Goal: Communication & Community: Answer question/provide support

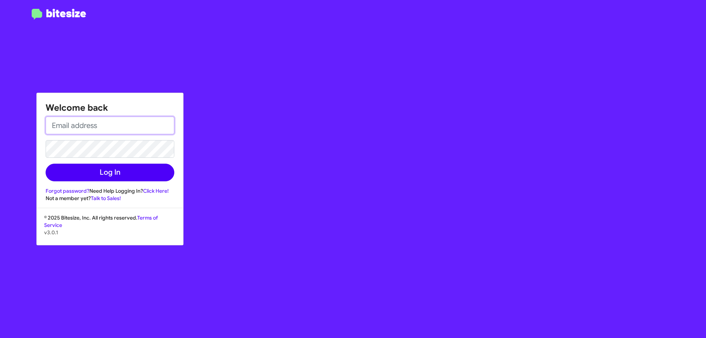
type input "[EMAIL_ADDRESS][DOMAIN_NAME]"
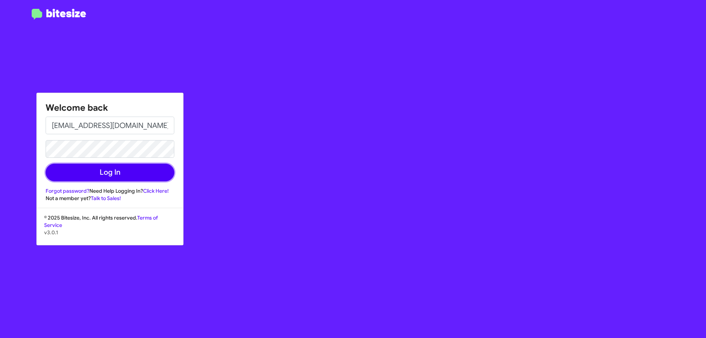
click at [152, 174] on button "Log In" at bounding box center [110, 173] width 129 height 18
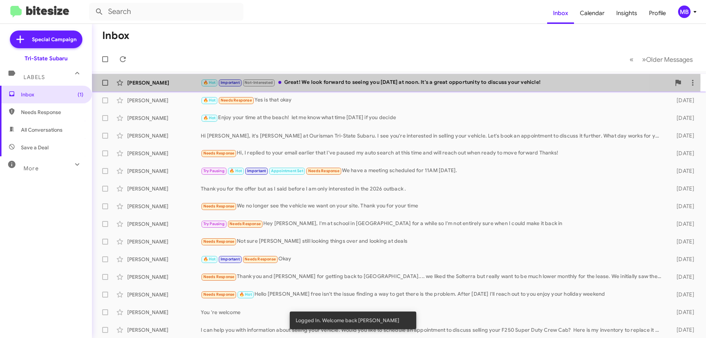
click at [161, 82] on div "[PERSON_NAME]" at bounding box center [164, 82] width 74 height 7
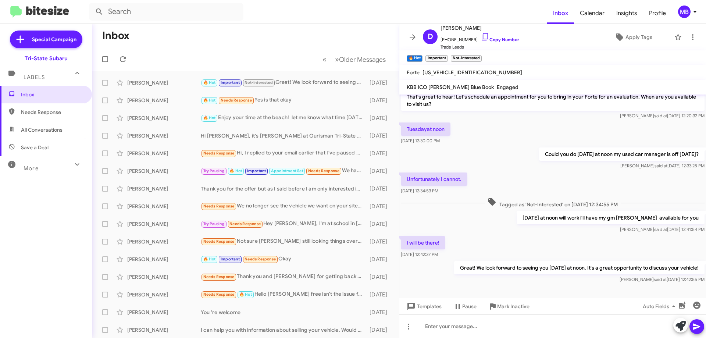
scroll to position [68, 0]
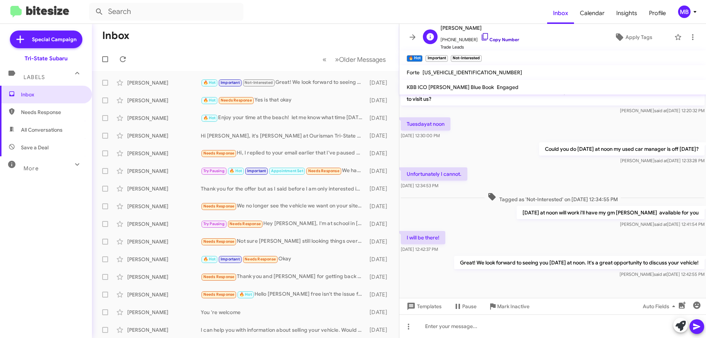
click at [505, 38] on link "Copy Number" at bounding box center [500, 40] width 39 height 6
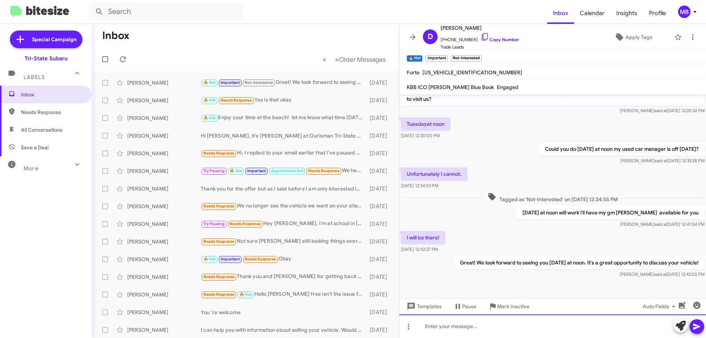
click at [535, 323] on div at bounding box center [553, 327] width 307 height 24
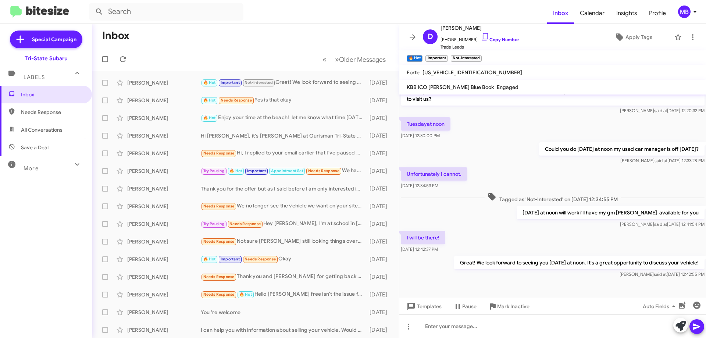
click at [61, 118] on span "Needs Response" at bounding box center [46, 112] width 92 height 18
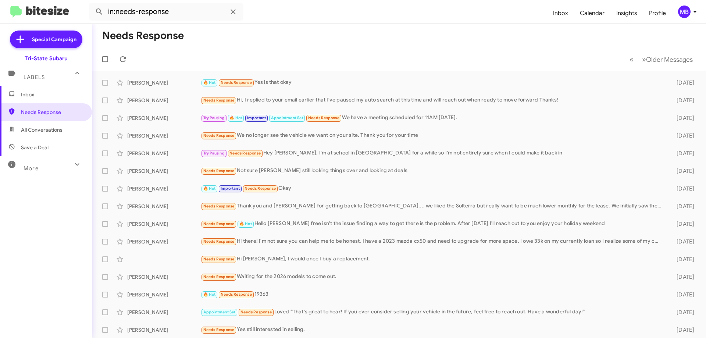
click at [67, 126] on span "All Conversations" at bounding box center [46, 130] width 92 height 18
type input "in:all-conversations"
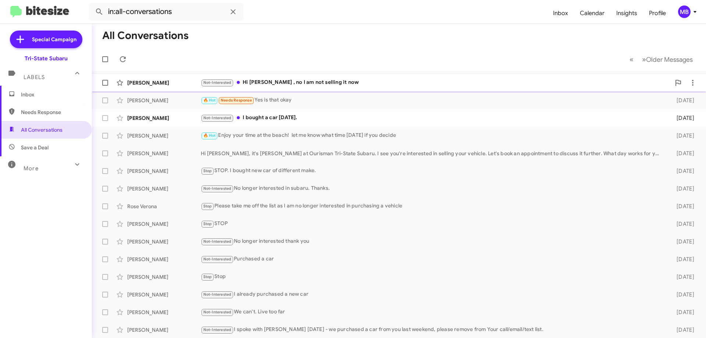
click at [277, 81] on div "Not-Interested Hi [PERSON_NAME] , no I am not selling it now" at bounding box center [436, 82] width 470 height 8
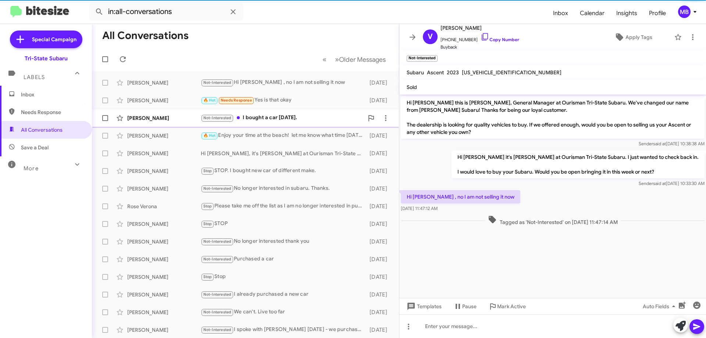
click at [324, 120] on div "Not-Interested I bought a car [DATE]." at bounding box center [282, 118] width 163 height 8
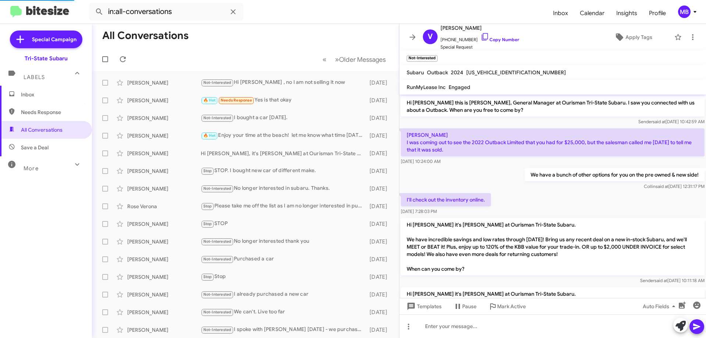
scroll to position [419, 0]
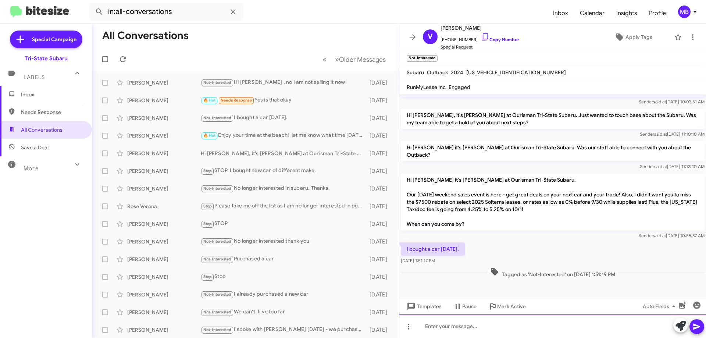
click at [568, 324] on div at bounding box center [553, 327] width 307 height 24
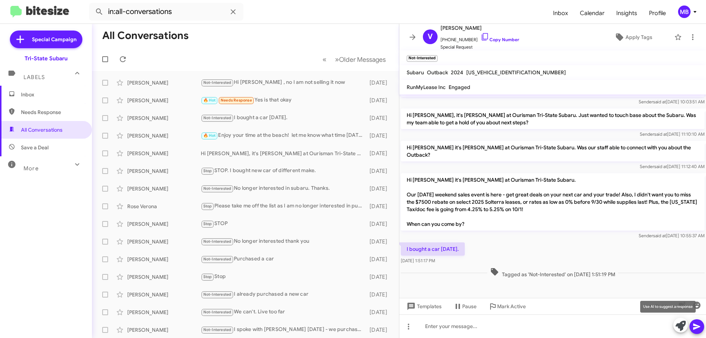
click at [678, 327] on icon at bounding box center [681, 326] width 10 height 10
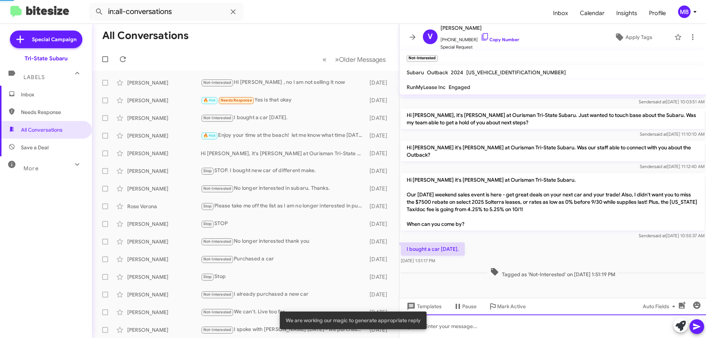
click at [623, 330] on div at bounding box center [553, 327] width 307 height 24
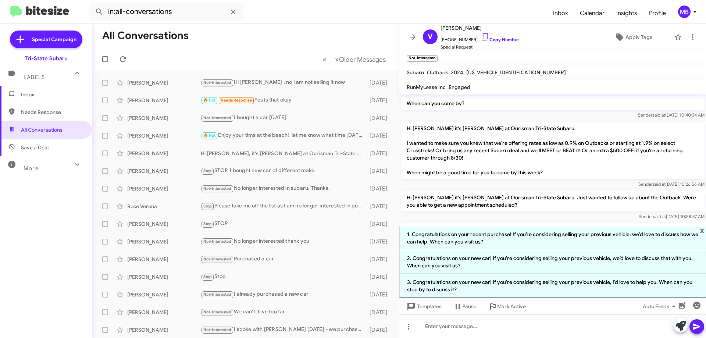
scroll to position [0, 0]
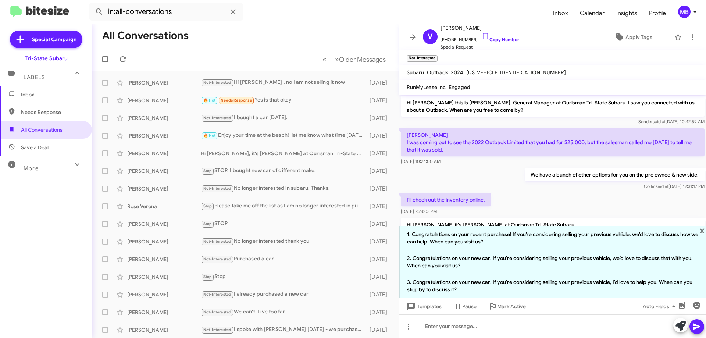
drag, startPoint x: 47, startPoint y: 99, endPoint x: 52, endPoint y: 97, distance: 4.4
click at [48, 99] on span "Inbox" at bounding box center [46, 95] width 92 height 18
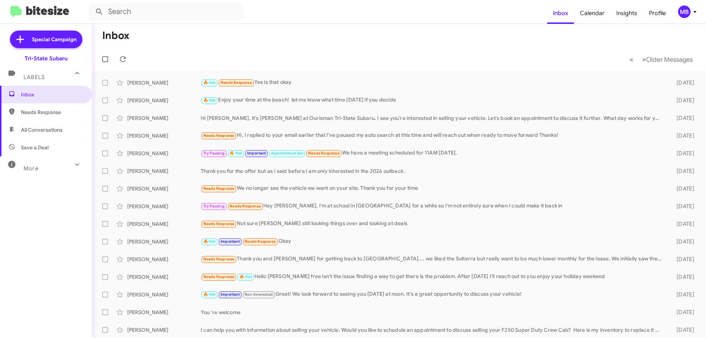
click at [45, 112] on span "Needs Response" at bounding box center [52, 112] width 63 height 7
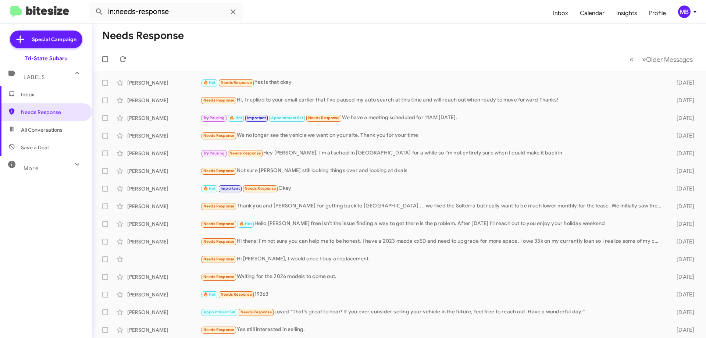
click at [58, 135] on span "All Conversations" at bounding box center [46, 130] width 92 height 18
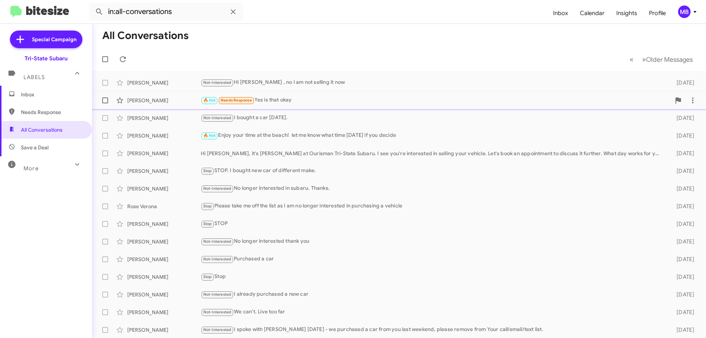
click at [159, 97] on div "[PERSON_NAME]" at bounding box center [164, 100] width 74 height 7
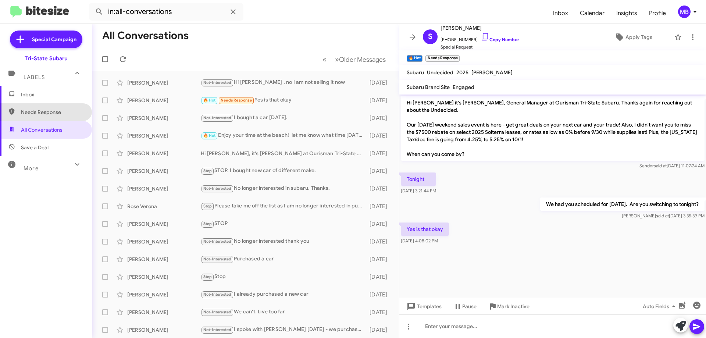
click at [61, 112] on span "Needs Response" at bounding box center [52, 112] width 63 height 7
type input "in:needs-response"
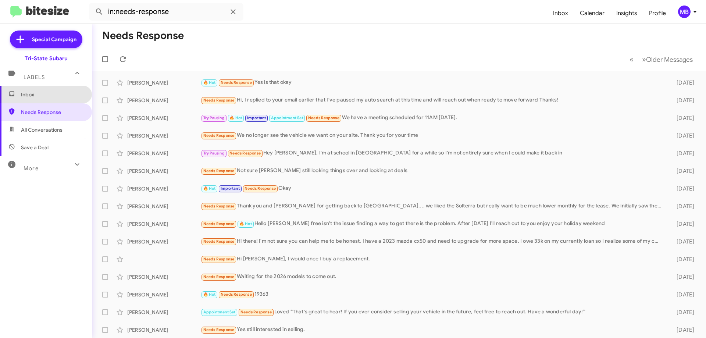
click at [57, 95] on span "Inbox" at bounding box center [52, 94] width 63 height 7
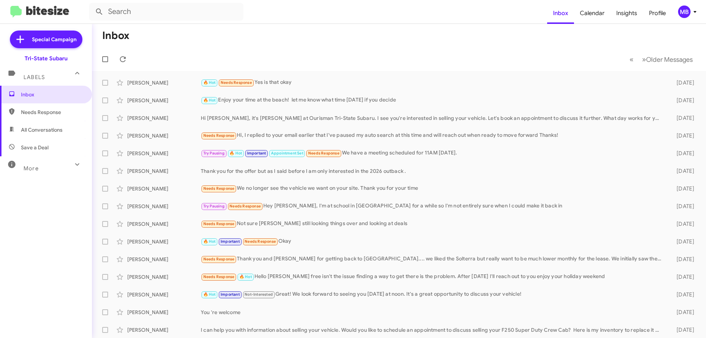
click at [57, 132] on span "All Conversations" at bounding box center [42, 129] width 42 height 7
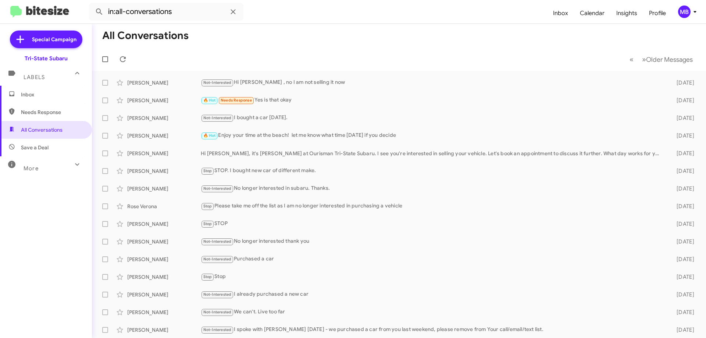
click at [50, 147] on span "Save a Deal" at bounding box center [46, 148] width 92 height 18
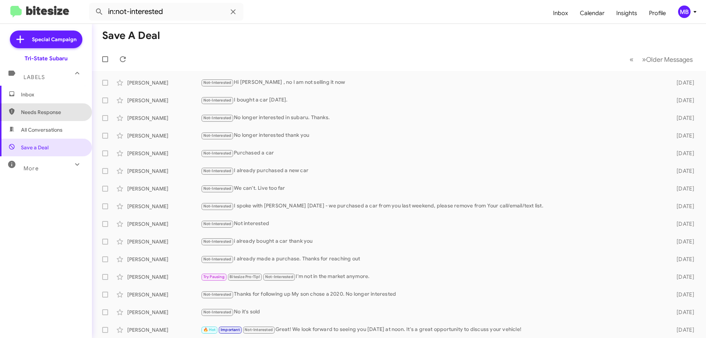
click at [47, 109] on span "Needs Response" at bounding box center [52, 112] width 63 height 7
type input "in:needs-response"
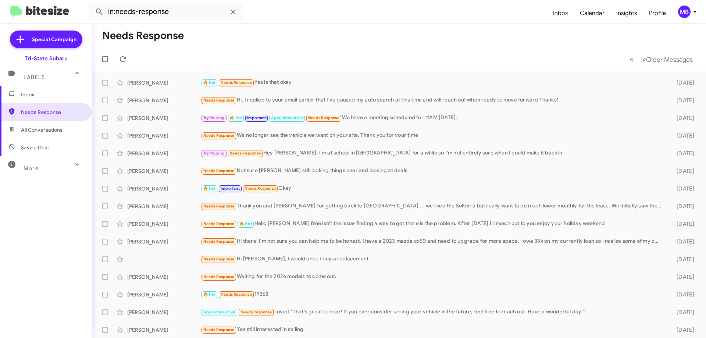
click at [44, 97] on span "Inbox" at bounding box center [52, 94] width 63 height 7
